Goal: Transaction & Acquisition: Purchase product/service

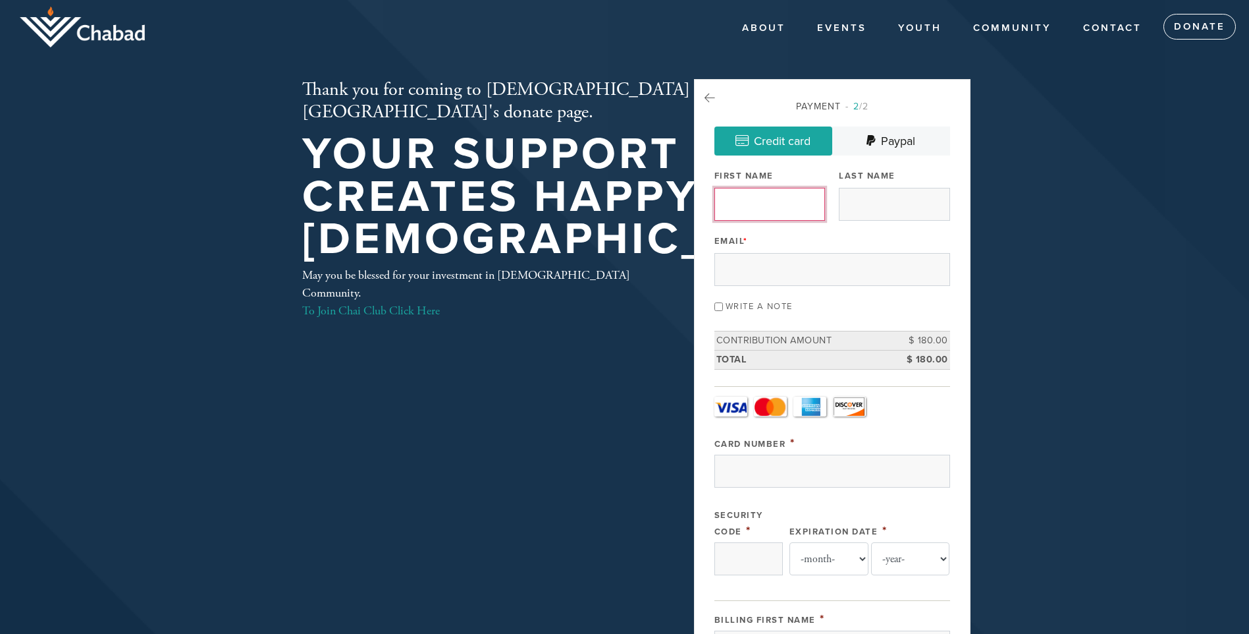
click at [759, 198] on input "First Name" at bounding box center [770, 204] width 111 height 33
type input "zalman"
type input "[PERSON_NAME]"
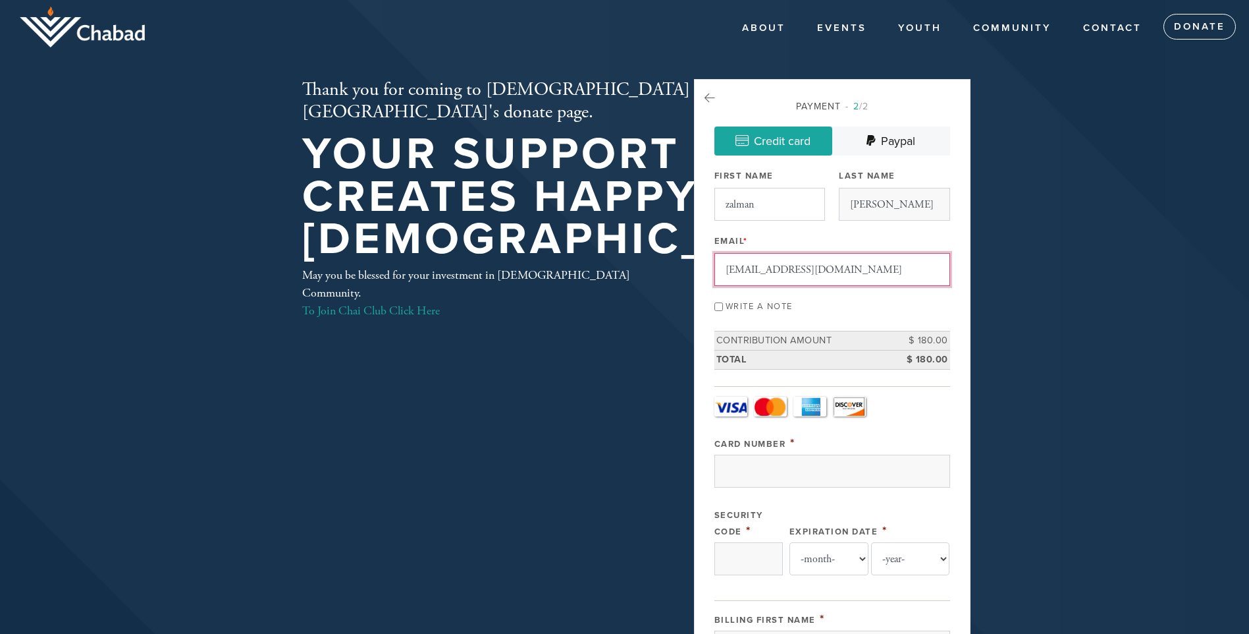
type input "[EMAIL_ADDRESS][DOMAIN_NAME]"
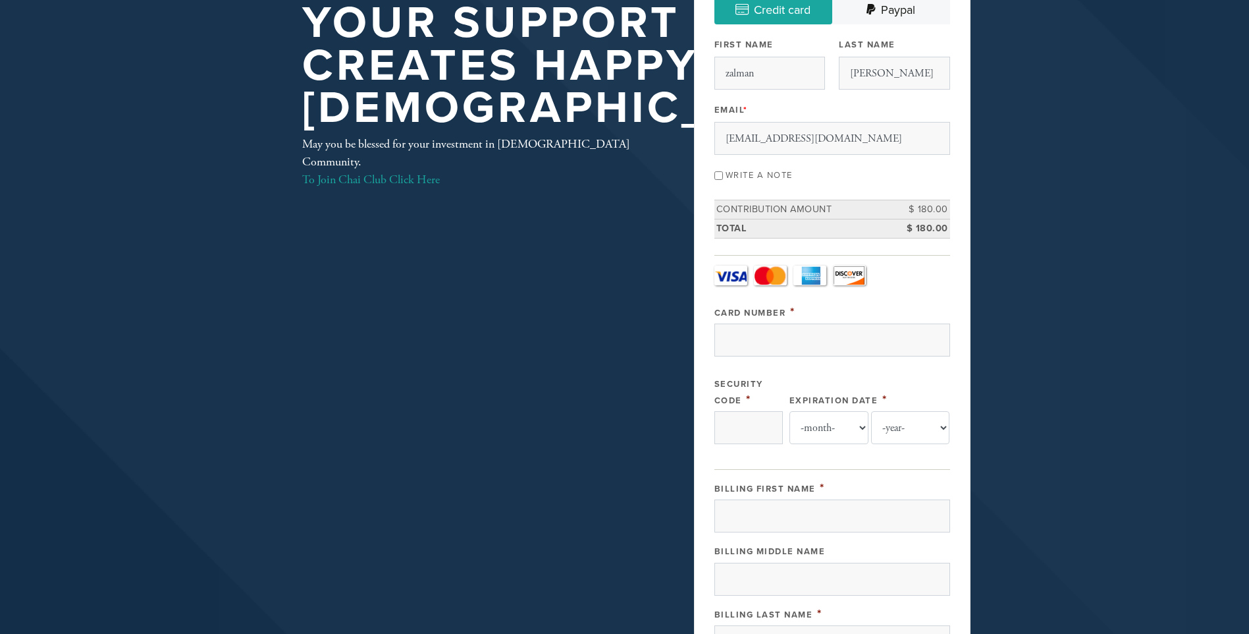
scroll to position [132, 0]
click at [756, 338] on input "Card Number" at bounding box center [833, 339] width 236 height 33
type input "[CREDIT_CARD_NUMBER]"
type input "414"
select select "10"
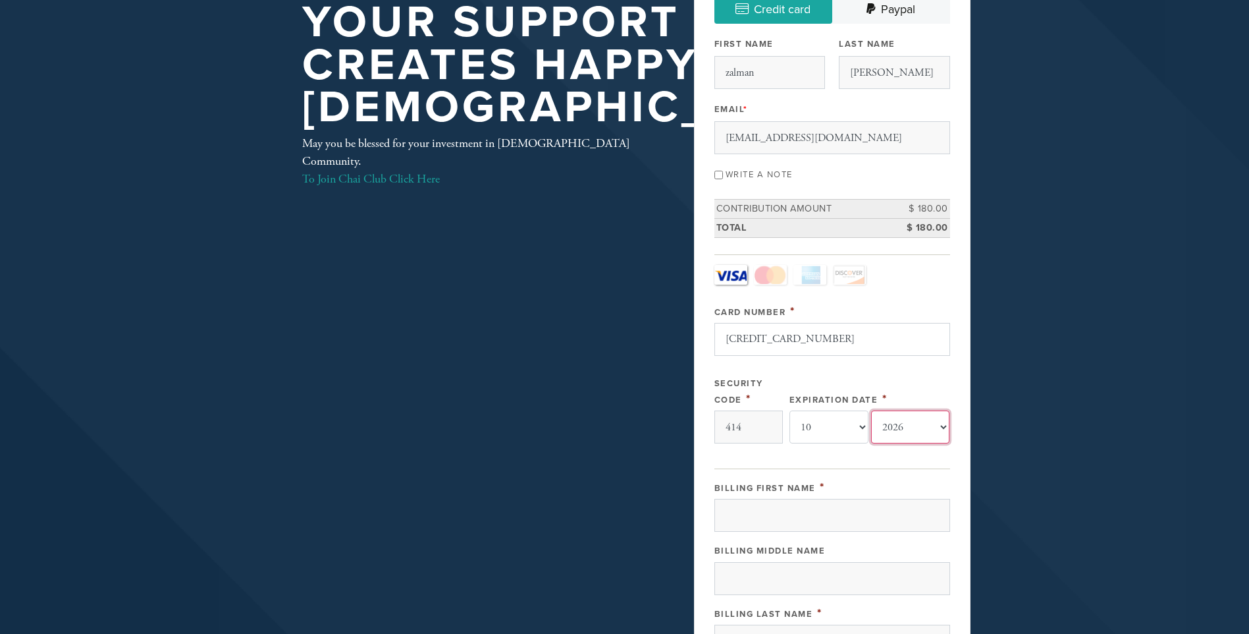
select select "2027"
type input "zalman"
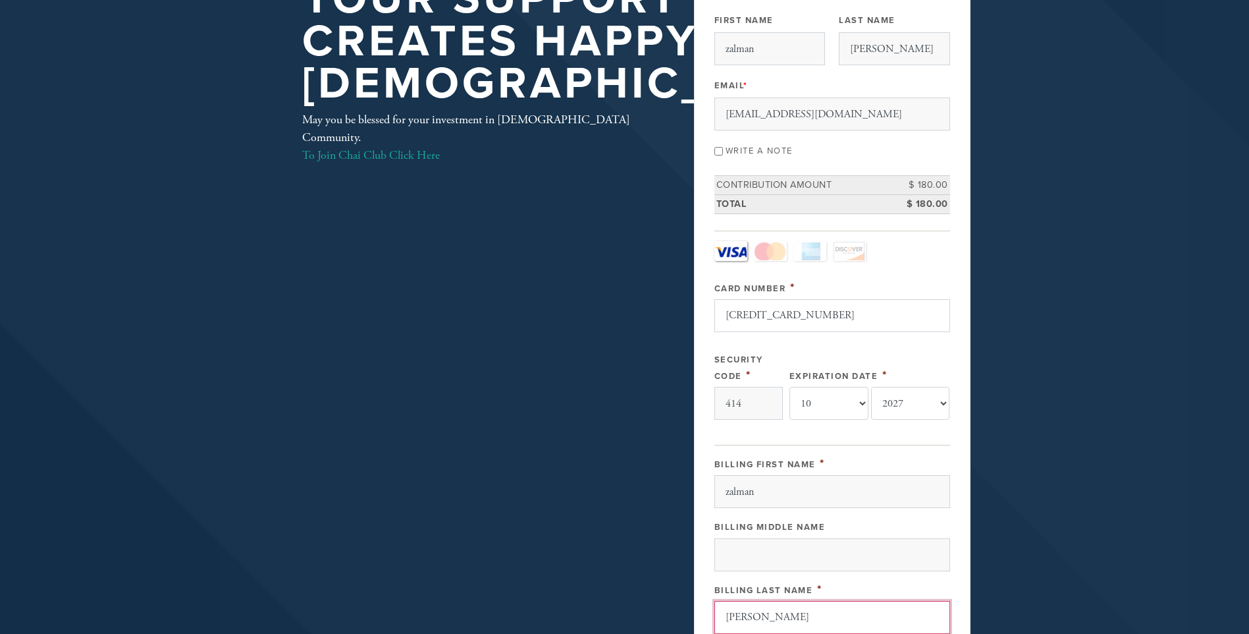
type input "[PERSON_NAME]"
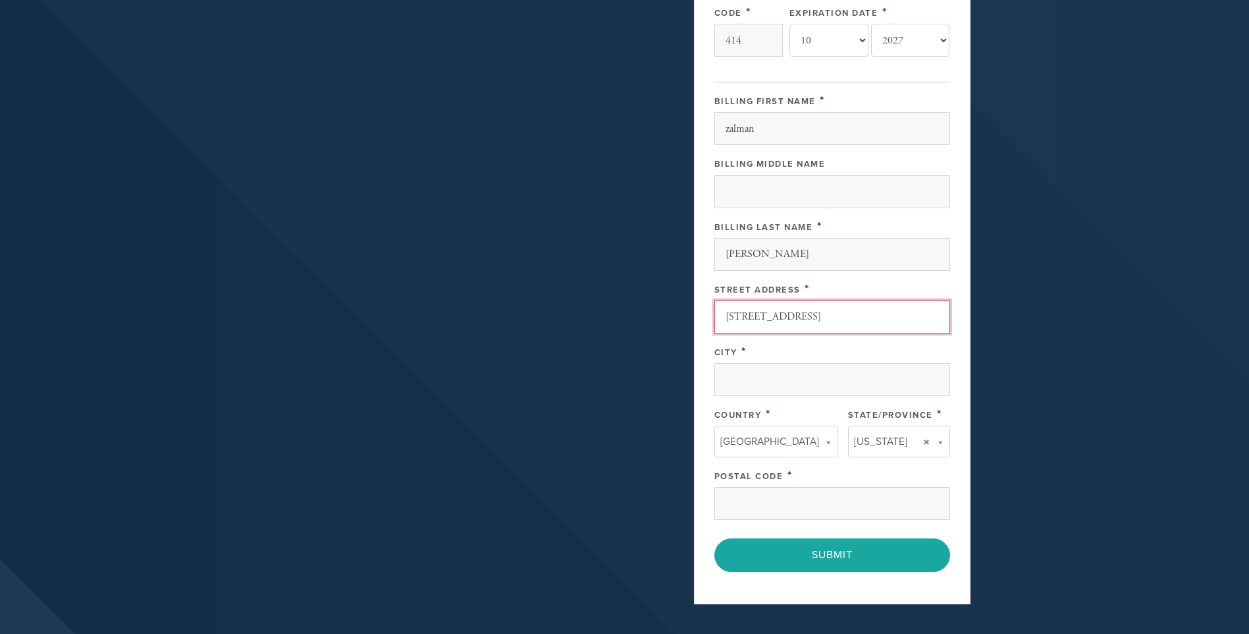
type input "[STREET_ADDRESS]"
type input "[GEOGRAPHIC_DATA]"
type input "90015"
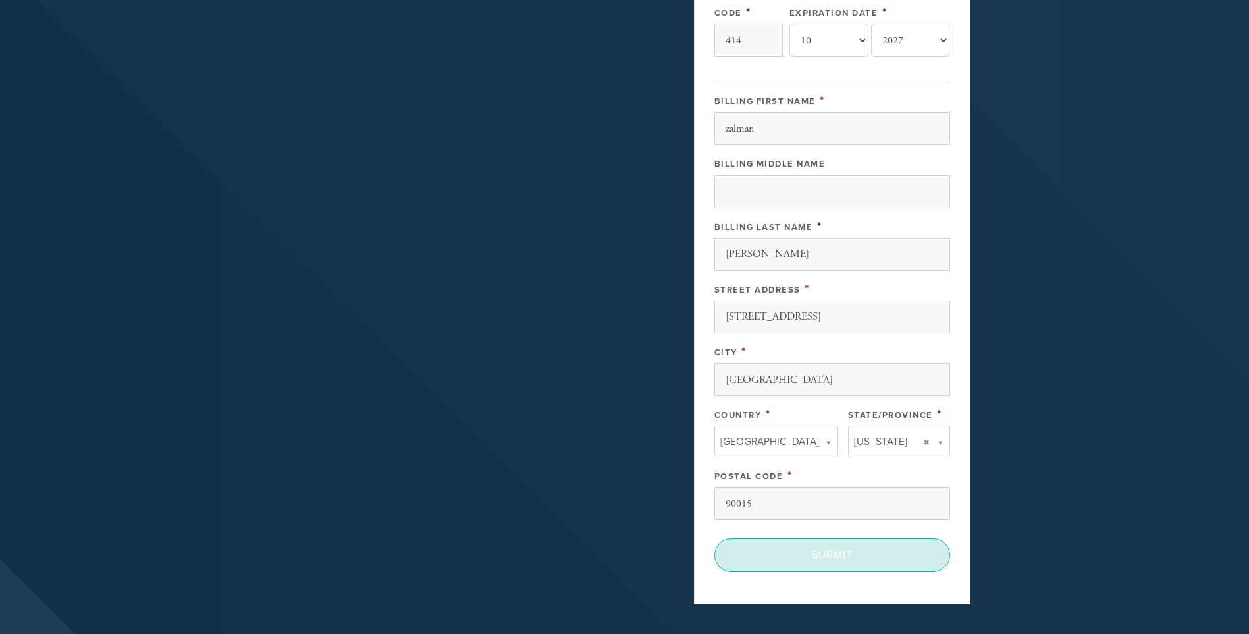
click at [844, 549] on input "Submit" at bounding box center [833, 554] width 236 height 33
